Goal: Task Accomplishment & Management: Complete application form

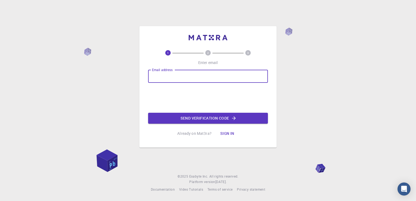
click at [186, 79] on input "Email address" at bounding box center [208, 76] width 120 height 13
type input "[EMAIL_ADDRESS][DOMAIN_NAME]"
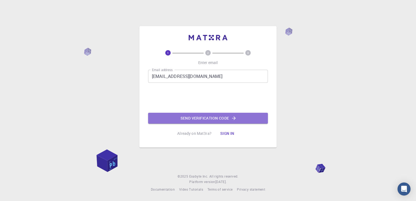
click at [216, 118] on button "Send verification code" at bounding box center [208, 118] width 120 height 11
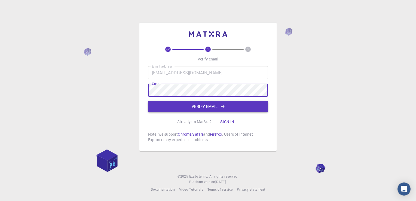
click at [223, 105] on icon "button" at bounding box center [223, 107] width 4 height 4
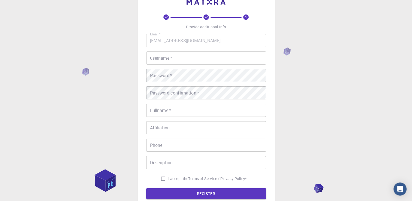
scroll to position [27, 0]
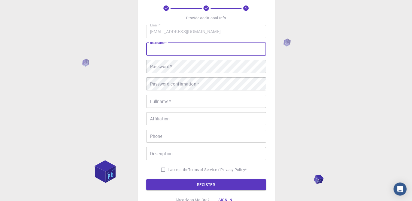
click at [172, 50] on input "username   *" at bounding box center [206, 49] width 120 height 13
type input "Sebastien_1978"
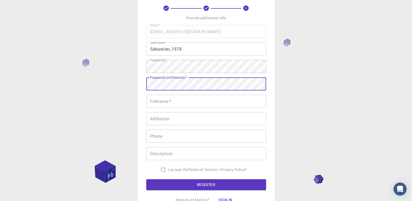
click at [195, 104] on input "Fullname   *" at bounding box center [206, 101] width 120 height 13
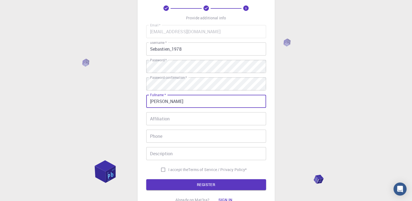
type input "[PERSON_NAME]"
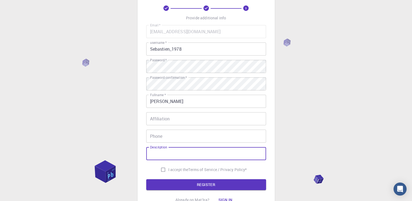
click at [166, 169] on input "I accept the Terms of Service / Privacy Policy *" at bounding box center [163, 170] width 10 height 10
checkbox input "true"
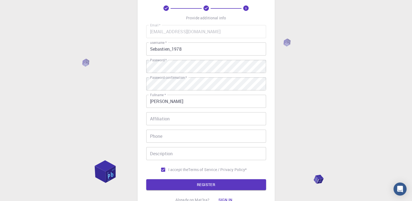
click at [184, 178] on form "Email   * [EMAIL_ADDRESS][DOMAIN_NAME] Email   * username   * Sebastien_1978 us…" at bounding box center [206, 107] width 120 height 165
click at [191, 182] on button "REGISTER" at bounding box center [206, 184] width 120 height 11
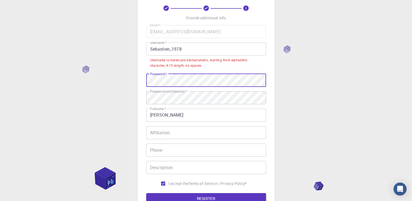
click at [118, 70] on div "3 Provide additional info Email   * [EMAIL_ADDRESS][DOMAIN_NAME] Email   * user…" at bounding box center [206, 118] width 412 height 291
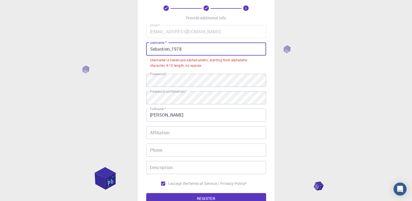
click at [152, 49] on input "Sebastien_1978" at bounding box center [206, 49] width 120 height 13
drag, startPoint x: 152, startPoint y: 50, endPoint x: 144, endPoint y: 50, distance: 8.4
click at [144, 50] on div "3 Provide additional info Email   * [EMAIL_ADDRESS][DOMAIN_NAME] Email   * user…" at bounding box center [206, 104] width 137 height 247
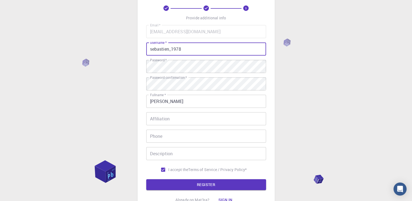
click at [196, 52] on input "sebastien_1978" at bounding box center [206, 49] width 120 height 13
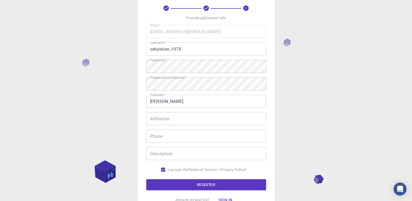
click at [324, 63] on div "3 Provide additional info Email   * [EMAIL_ADDRESS][DOMAIN_NAME] Email   * user…" at bounding box center [206, 111] width 412 height 277
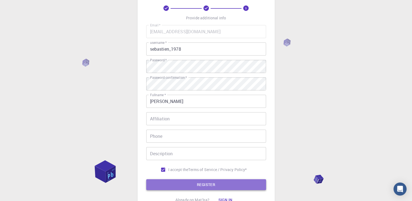
click at [210, 183] on button "REGISTER" at bounding box center [206, 184] width 120 height 11
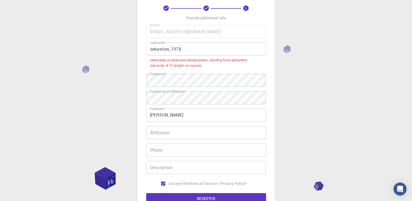
click at [172, 50] on input "sebastien_1978" at bounding box center [206, 49] width 120 height 13
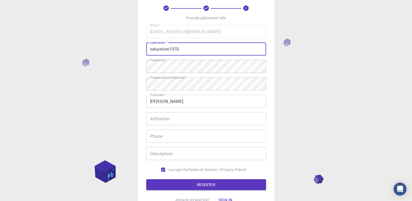
type input "sebastien1978"
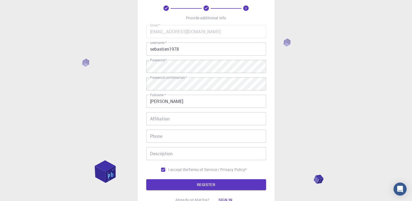
click at [124, 119] on div "3 Provide additional info Email   * [EMAIL_ADDRESS][DOMAIN_NAME] Email   * user…" at bounding box center [206, 111] width 412 height 277
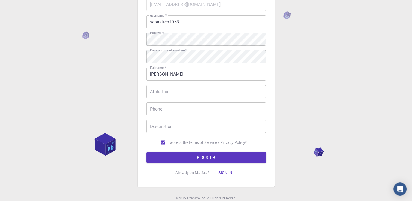
scroll to position [76, 0]
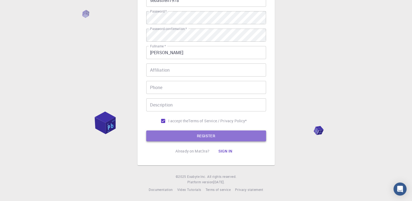
click at [206, 135] on button "REGISTER" at bounding box center [206, 136] width 120 height 11
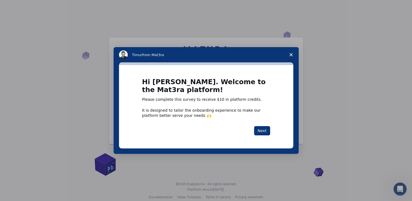
click at [289, 54] on span "Close survey" at bounding box center [291, 54] width 15 height 15
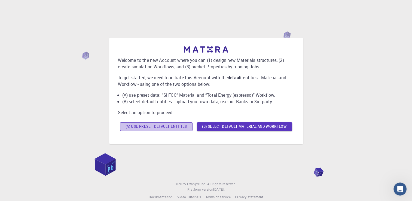
click at [171, 126] on button "(A) Use preset default entities" at bounding box center [156, 126] width 73 height 9
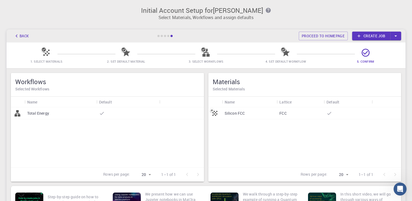
click at [19, 35] on icon "button" at bounding box center [17, 36] width 6 height 6
